Goal: Task Accomplishment & Management: Manage account settings

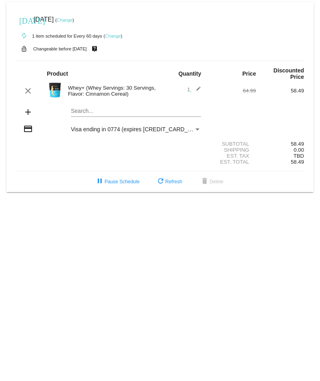
click at [121, 90] on div "Whey+ (Whey Servings: 30 Servings, Flavor: Cinnamon Cereal)" at bounding box center [112, 91] width 96 height 12
click at [100, 113] on mat-card "today Oct 5 2025 ( Change ) autorenew 1 item scheduled for Every 60 days ( Chan…" at bounding box center [159, 97] width 307 height 190
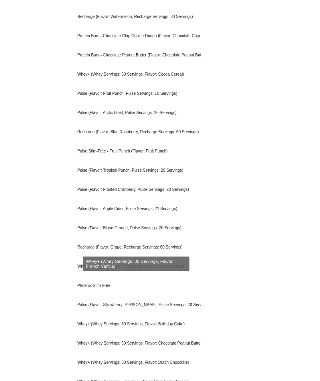
scroll to position [671, 0]
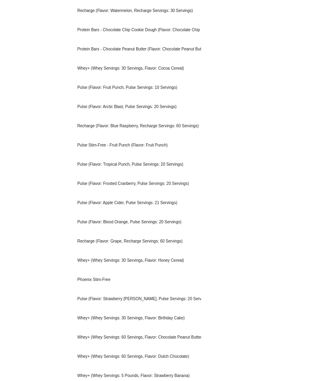
click at [34, 197] on body "today Oct 5 2025 ( Change ) autorenew 1 item scheduled for Every 60 days ( Chan…" at bounding box center [160, 190] width 320 height 381
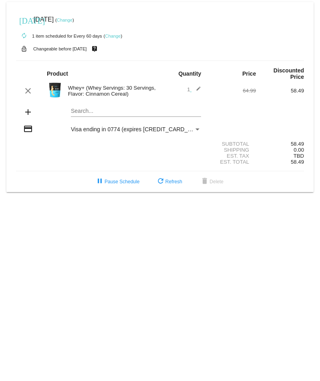
scroll to position [0, 0]
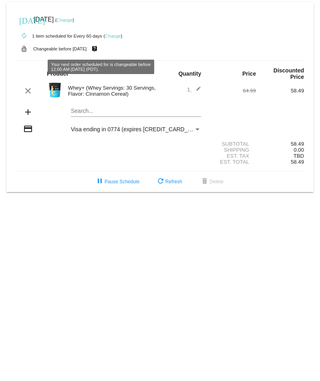
click at [114, 34] on link "Change" at bounding box center [113, 36] width 16 height 5
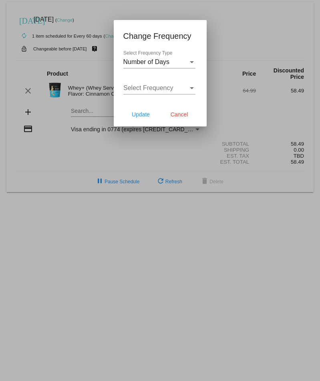
click at [76, 56] on div at bounding box center [160, 190] width 320 height 381
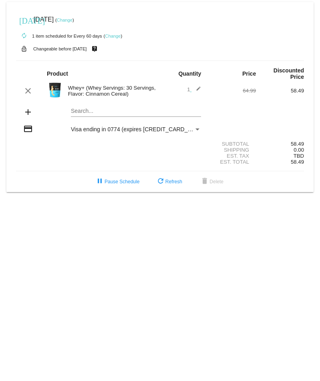
click at [198, 91] on mat-icon "edit" at bounding box center [196, 91] width 10 height 10
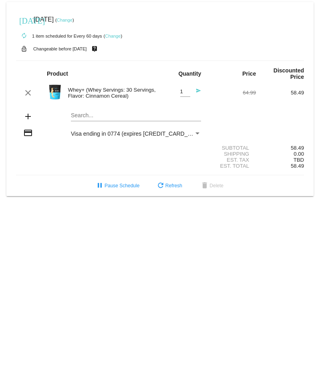
click at [121, 96] on div "Whey+ (Whey Servings: 30 Servings, Flavor: Cinnamon Cereal)" at bounding box center [112, 93] width 96 height 12
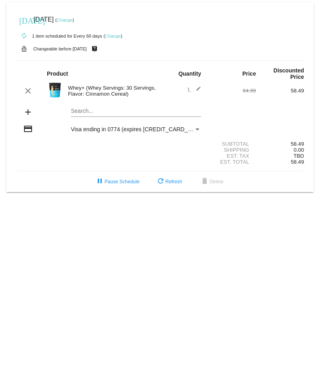
click at [115, 36] on link "Change" at bounding box center [113, 36] width 16 height 5
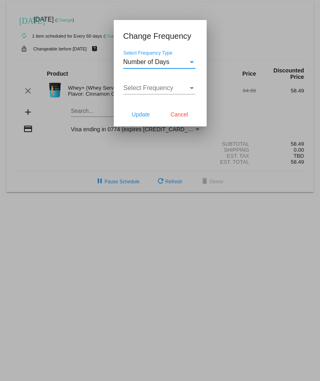
click at [142, 60] on span "Number of Days" at bounding box center [146, 61] width 46 height 7
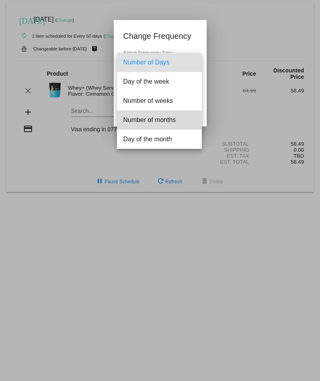
click at [149, 112] on span "Number of months" at bounding box center [159, 119] width 72 height 19
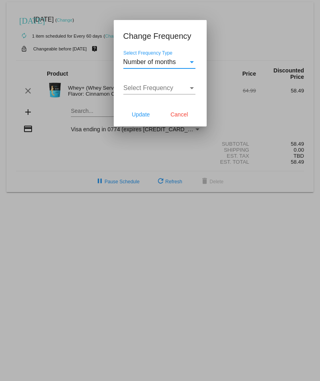
click at [149, 85] on span "Select Frequency" at bounding box center [148, 87] width 50 height 7
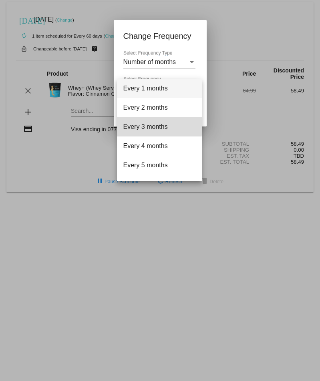
click at [153, 126] on span "Every 3 months" at bounding box center [159, 126] width 72 height 19
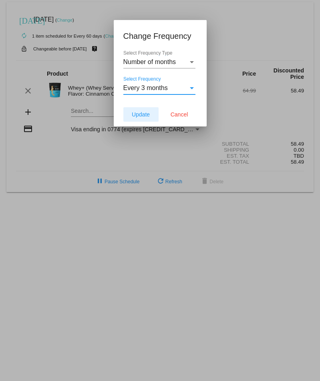
click at [141, 115] on span "Update" at bounding box center [141, 114] width 18 height 6
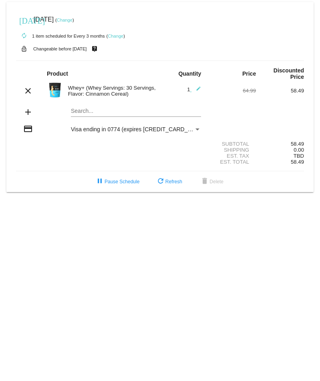
click at [78, 23] on div "[DATE] [DATE] ( Change )" at bounding box center [160, 20] width 288 height 16
click at [72, 20] on link "Change" at bounding box center [65, 20] width 16 height 5
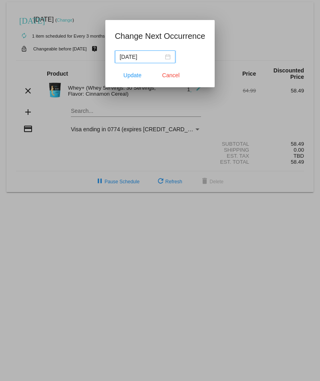
click at [161, 56] on div "[DATE]" at bounding box center [145, 56] width 51 height 9
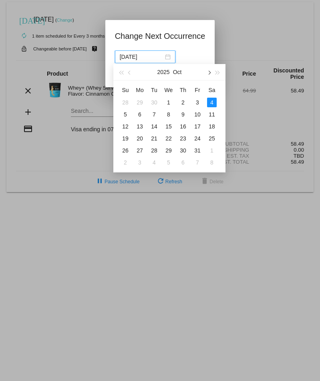
click at [210, 72] on span "button" at bounding box center [208, 73] width 4 height 4
click at [208, 77] on button "button" at bounding box center [208, 72] width 9 height 16
click at [142, 103] on div "1" at bounding box center [140, 103] width 10 height 10
type input "[DATE]"
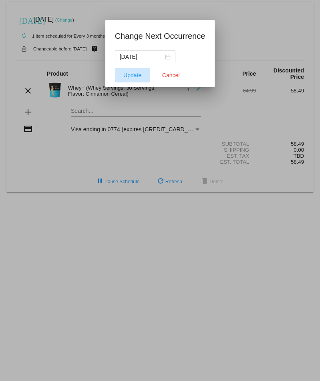
click at [128, 70] on button "Update" at bounding box center [132, 75] width 35 height 14
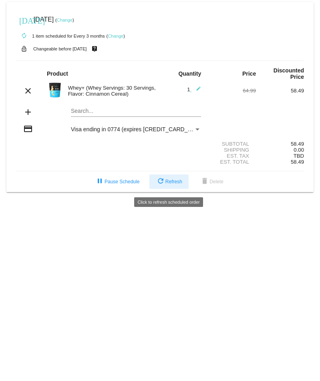
click at [179, 183] on span "refresh Refresh" at bounding box center [169, 182] width 26 height 6
